Goal: Transaction & Acquisition: Purchase product/service

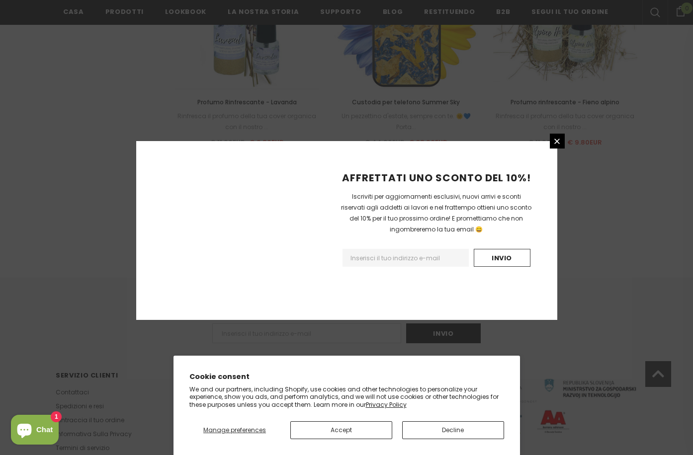
scroll to position [1094, 0]
